Goal: Transaction & Acquisition: Purchase product/service

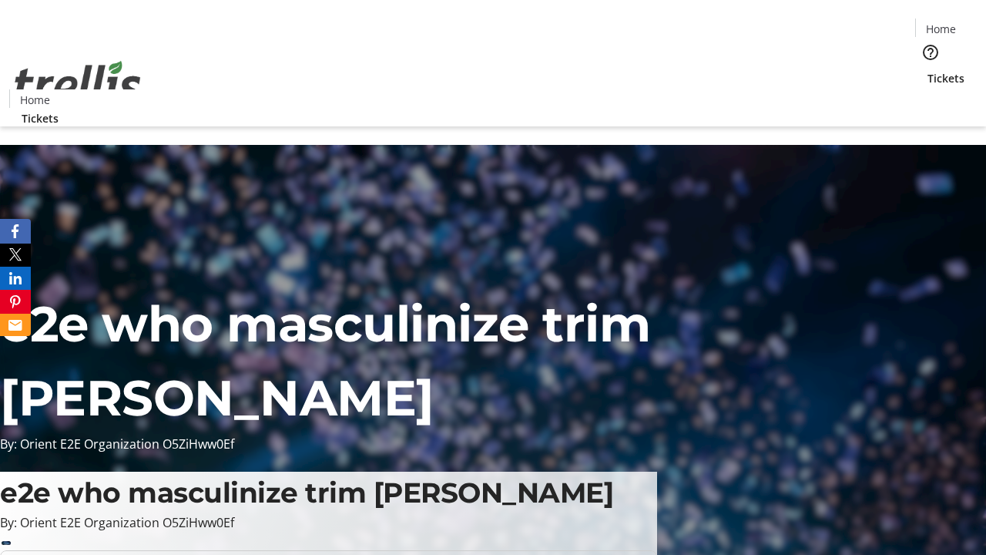
click at [928, 70] on span "Tickets" at bounding box center [946, 78] width 37 height 16
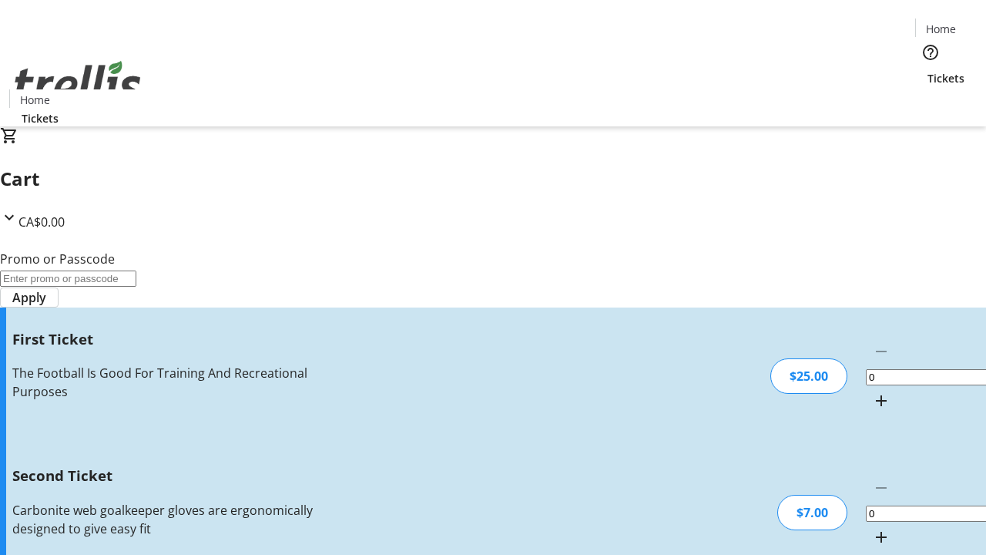
click at [872, 391] on mat-icon "Increment by one" at bounding box center [881, 400] width 18 height 18
type input "1"
click at [872, 528] on mat-icon "Increment by one" at bounding box center [881, 537] width 18 height 18
type input "2"
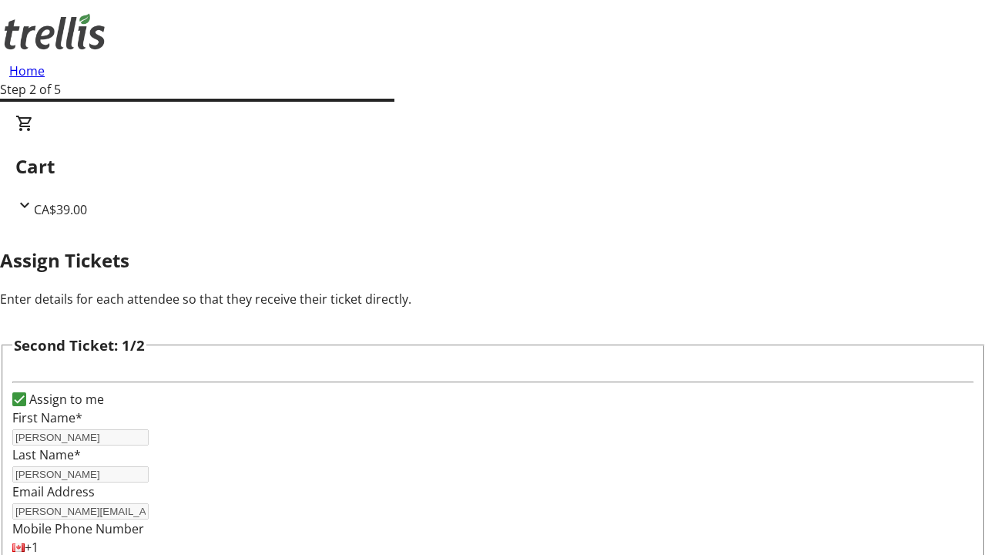
type input "[PERSON_NAME]"
type input "[PERSON_NAME][EMAIL_ADDRESS][DOMAIN_NAME]"
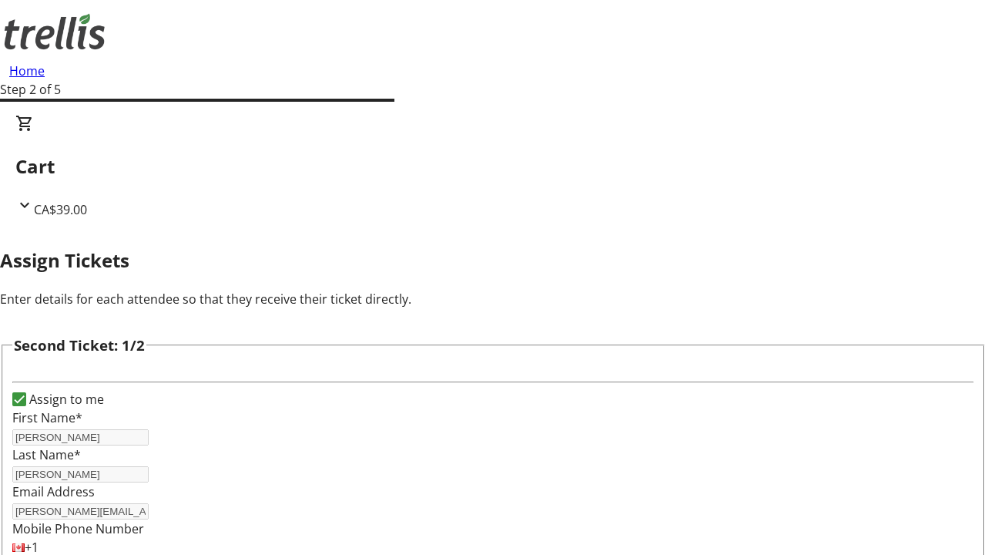
scroll to position [181, 0]
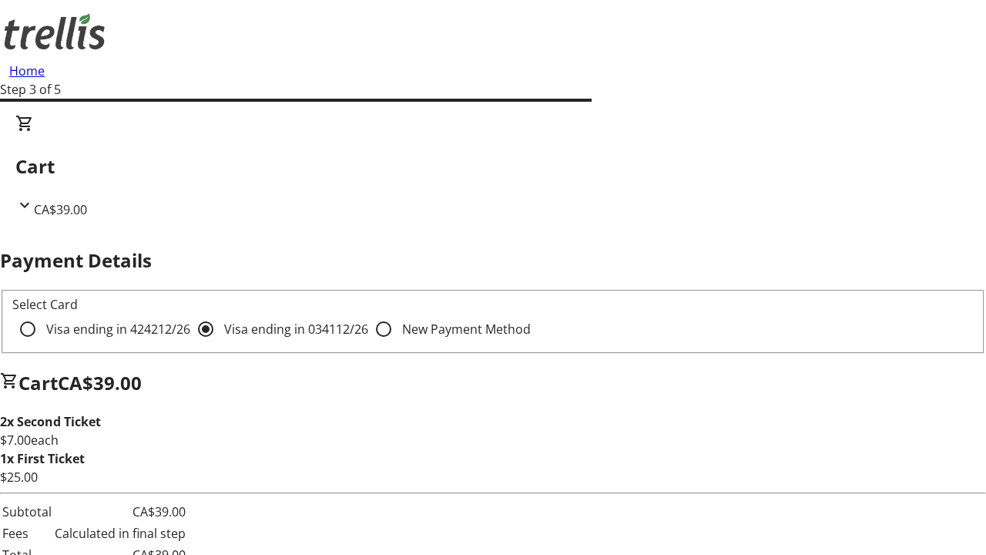
click at [43, 314] on input "Visa ending in 4242 12/26" at bounding box center [27, 329] width 31 height 31
radio input "true"
